Goal: Book appointment/travel/reservation

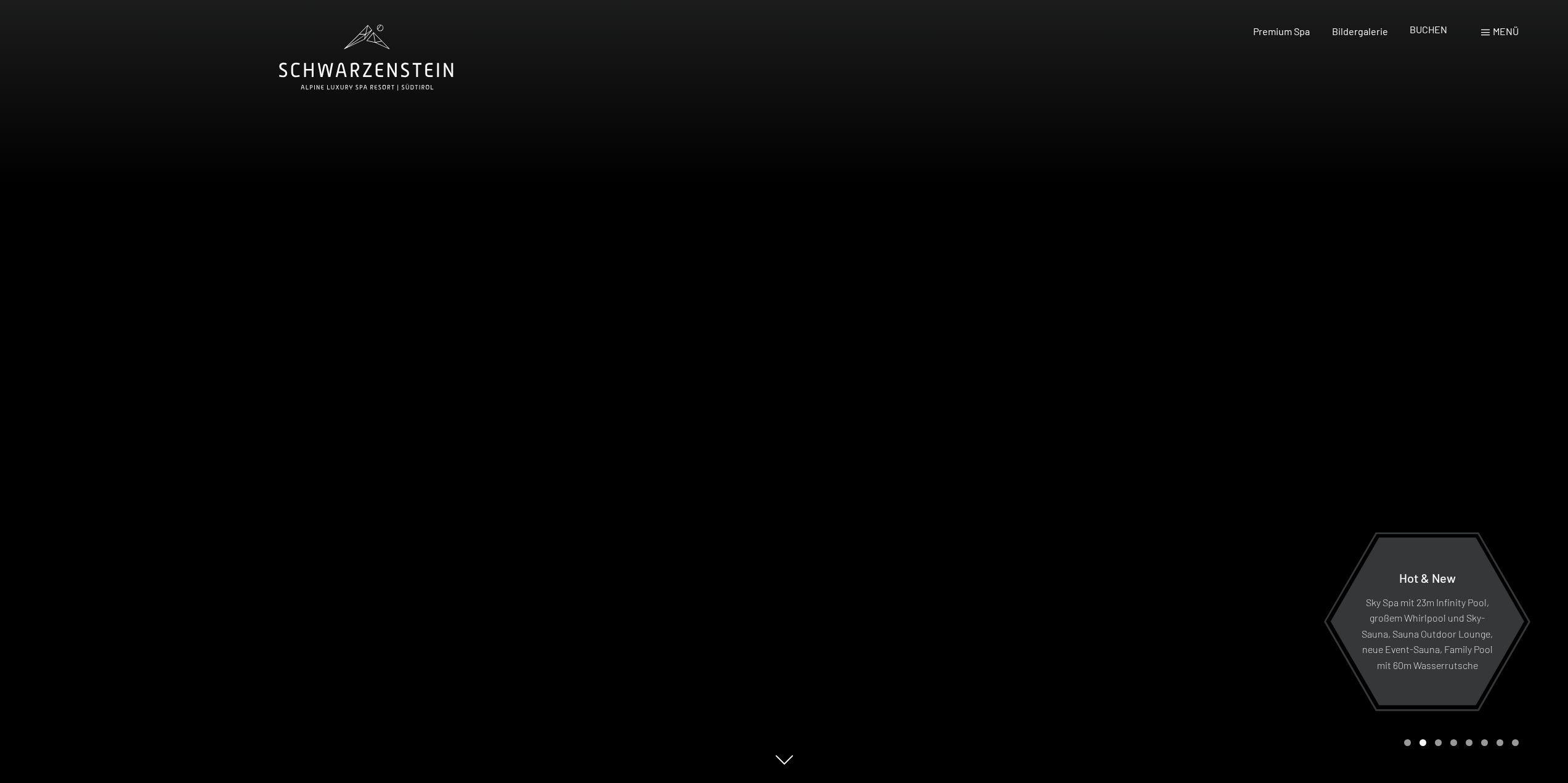
click at [1411, 32] on span "BUCHEN" at bounding box center [1428, 29] width 37 height 12
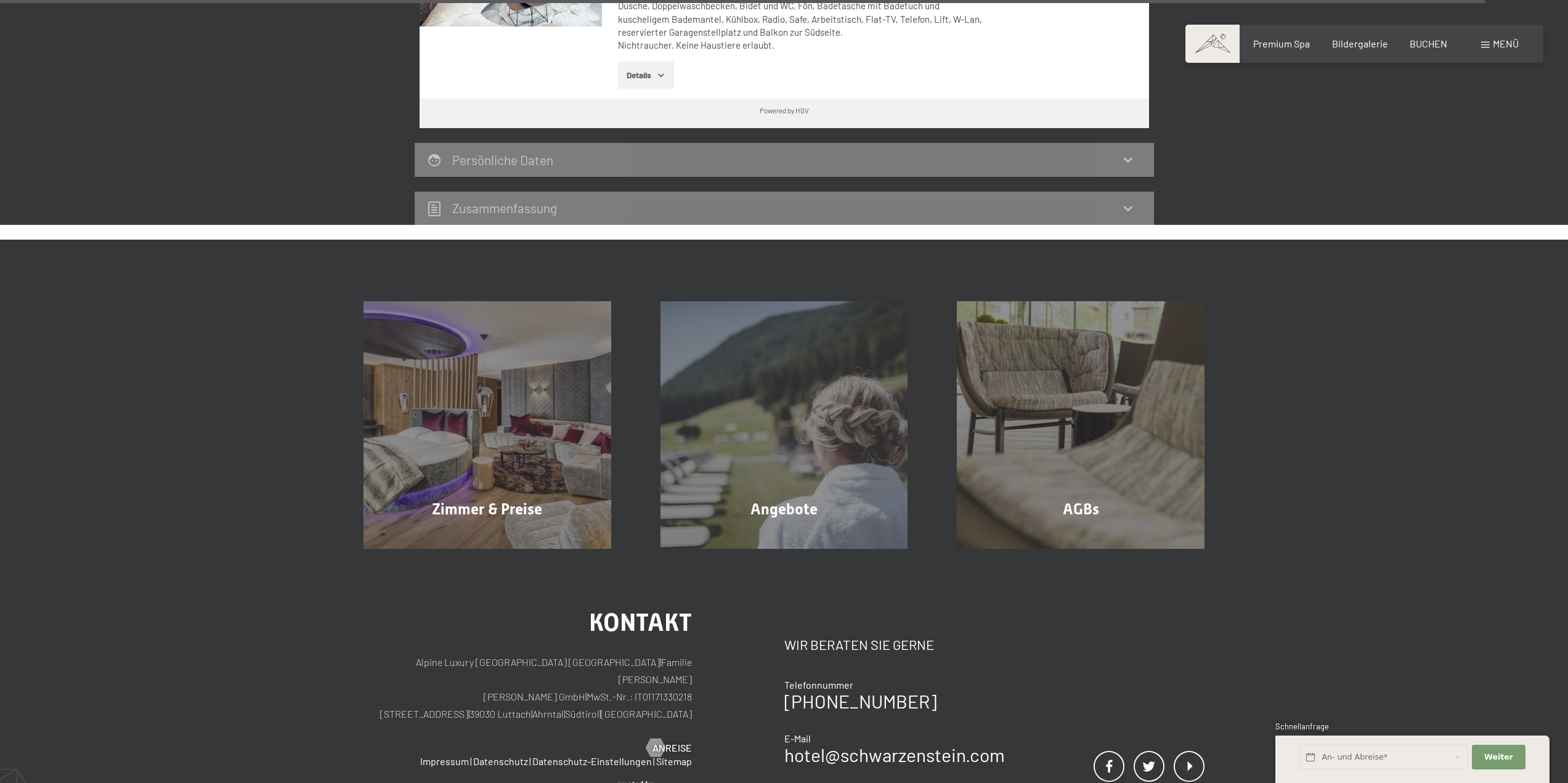
scroll to position [3572, 0]
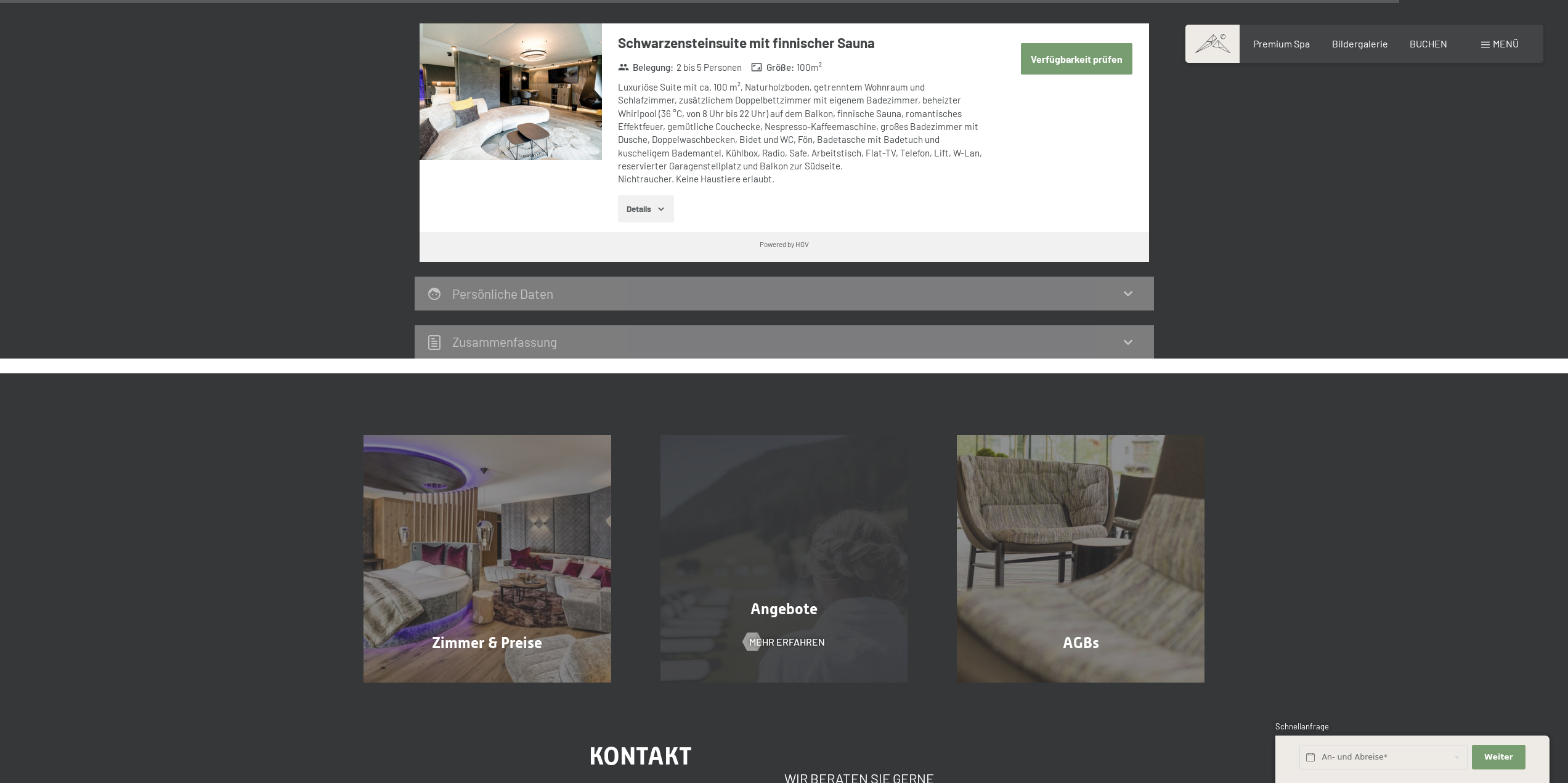
click at [773, 543] on div "Angebote Mehr erfahren" at bounding box center [784, 558] width 297 height 247
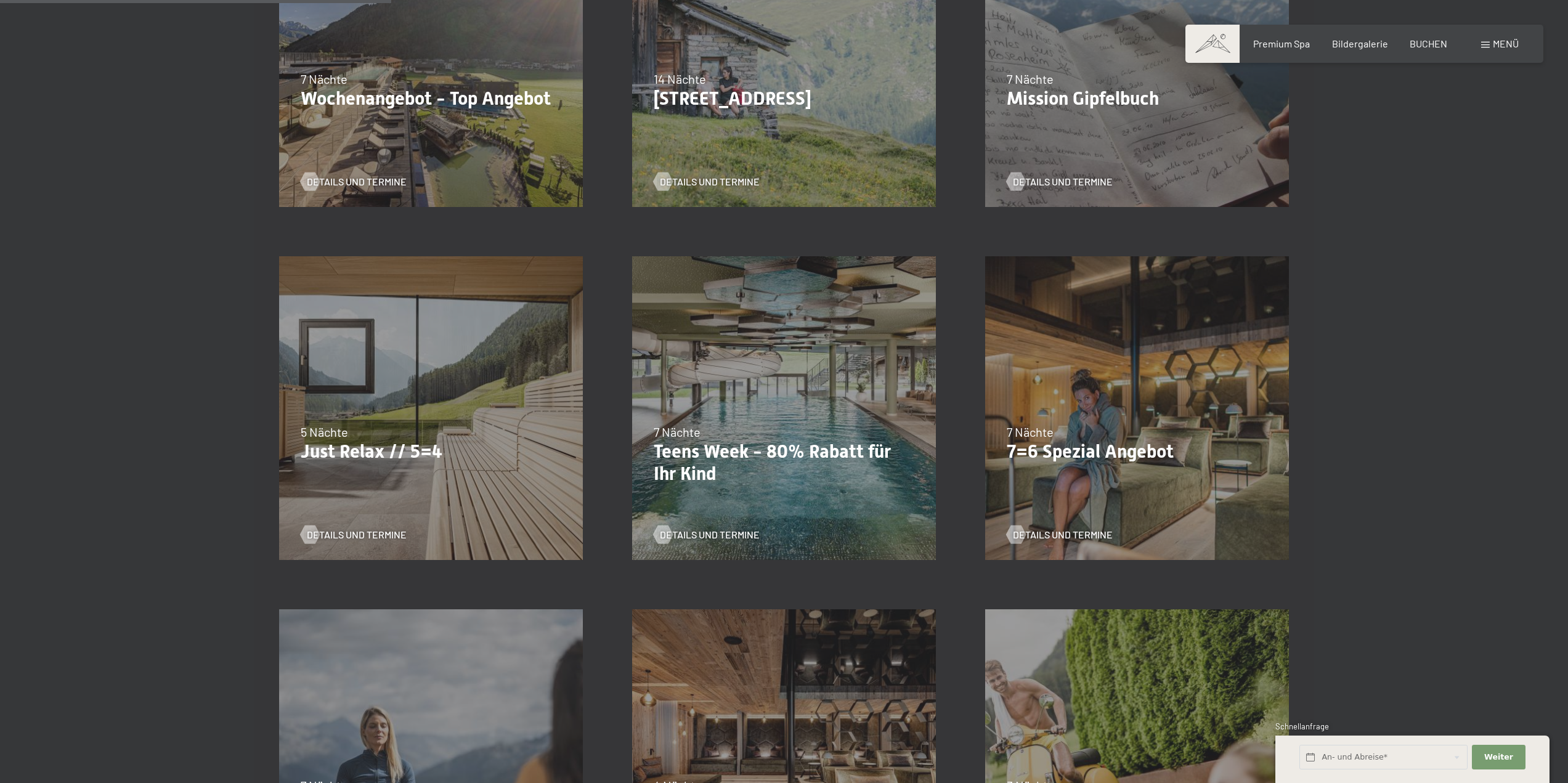
scroll to position [493, 0]
click at [814, 395] on div "27.09.–21.12.2025 10.01.–18.01.2026 31.01.–15.02.2026 07.03.–29.03.2026 7 Nächt…" at bounding box center [784, 409] width 353 height 353
click at [712, 539] on span "Details und Termine" at bounding box center [723, 536] width 100 height 13
